Goal: Task Accomplishment & Management: Use online tool/utility

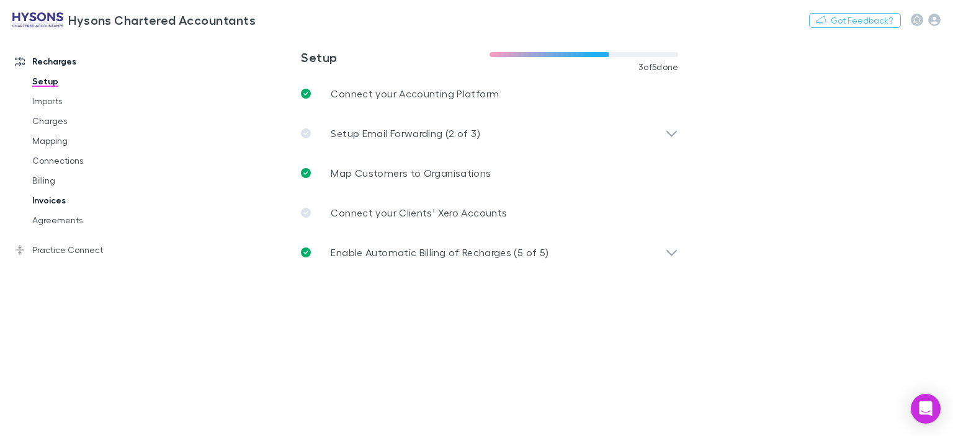
click at [68, 205] on link "Invoices" at bounding box center [91, 200] width 143 height 20
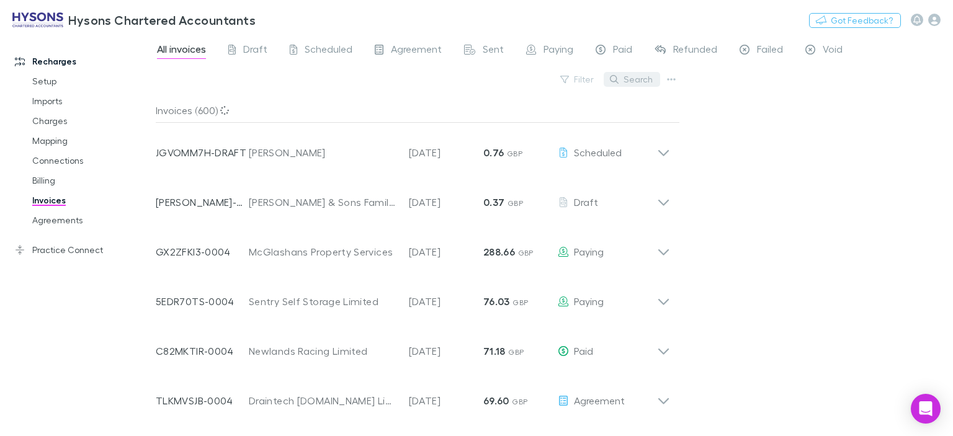
click at [647, 76] on button "Search" at bounding box center [631, 79] width 56 height 15
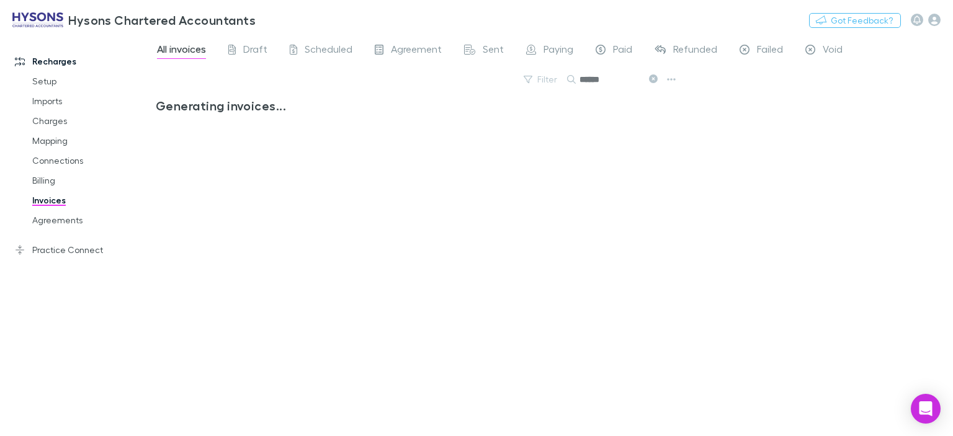
click at [585, 76] on input "******" at bounding box center [610, 79] width 62 height 17
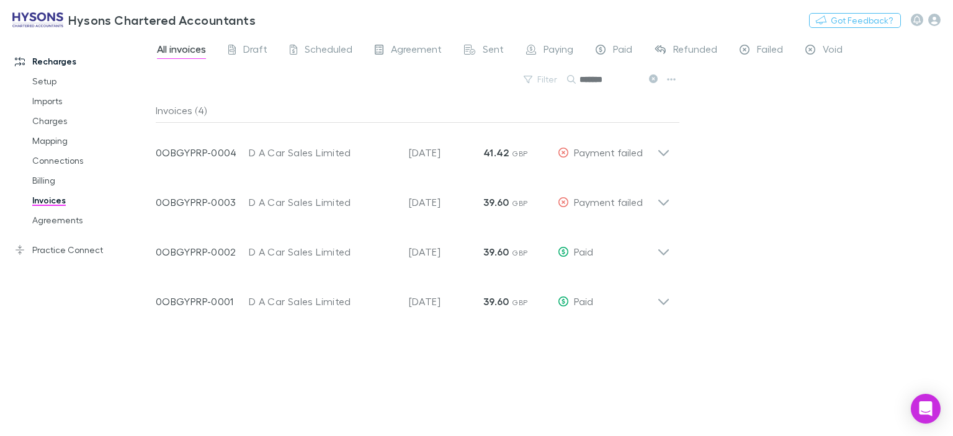
type input "*******"
